Goal: Navigation & Orientation: Understand site structure

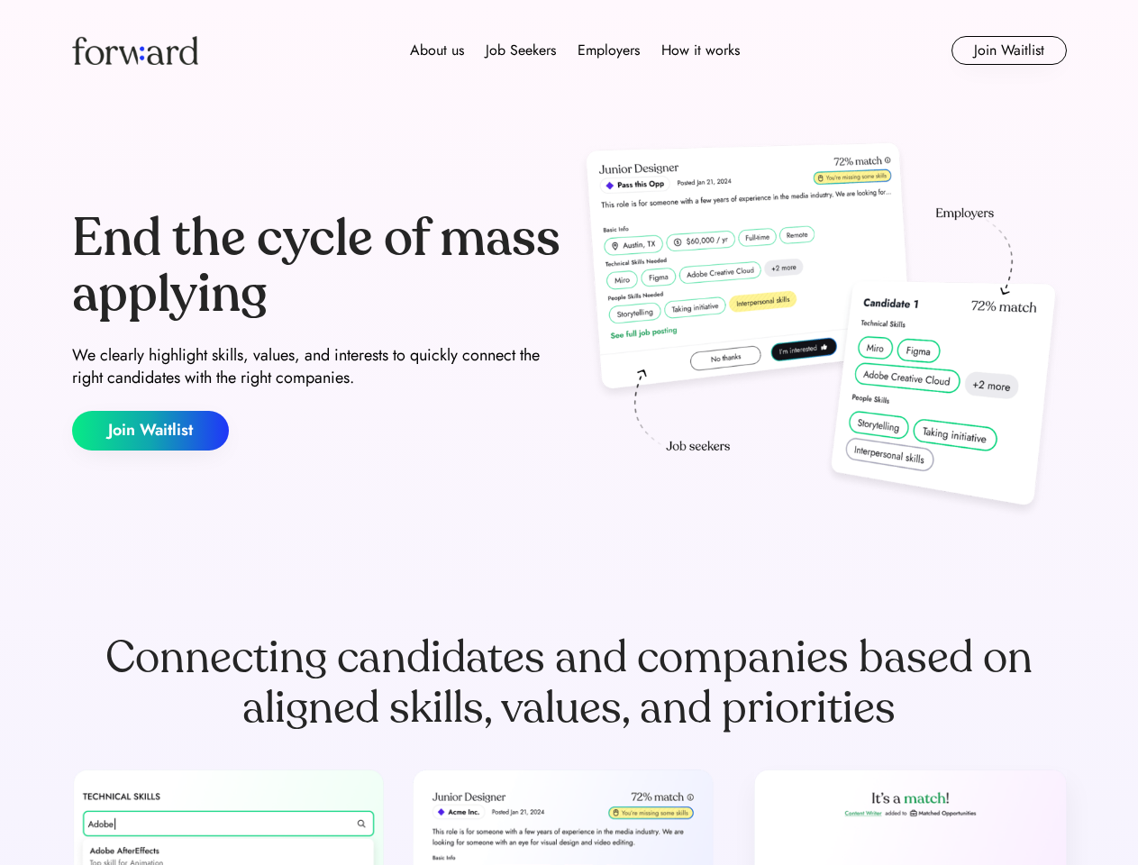
click at [569, 433] on div "End the cycle of mass applying We clearly highlight skills, values, and interes…" at bounding box center [569, 330] width 995 height 387
click at [570, 50] on div "About us Job Seekers Employers How it works" at bounding box center [575, 51] width 710 height 22
click at [135, 50] on img at bounding box center [135, 50] width 126 height 29
click at [575, 50] on div "About us Job Seekers Employers How it works" at bounding box center [575, 51] width 710 height 22
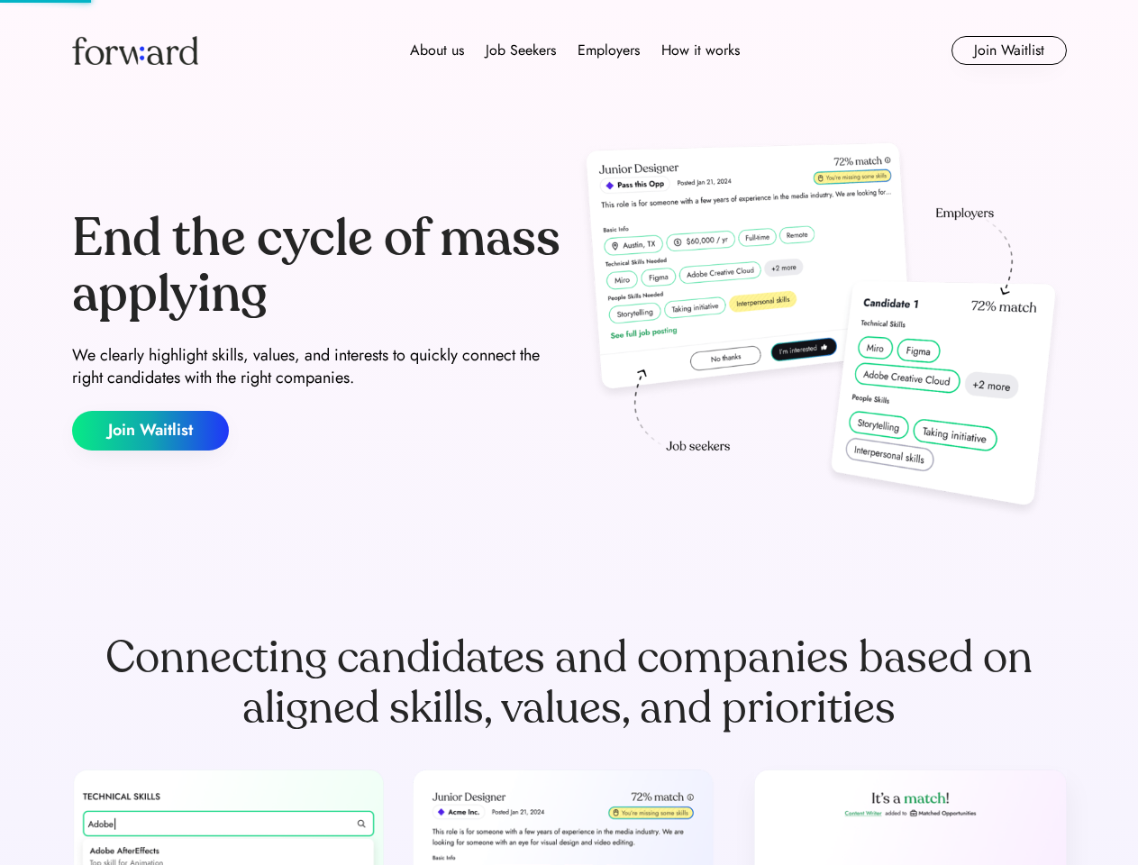
click at [437, 50] on div "About us" at bounding box center [437, 51] width 54 height 22
click at [521, 50] on div "Job Seekers" at bounding box center [521, 51] width 70 height 22
click at [608, 50] on div "Employers" at bounding box center [609, 51] width 62 height 22
click at [699, 50] on div "How it works" at bounding box center [700, 51] width 78 height 22
